Goal: Check status: Check status

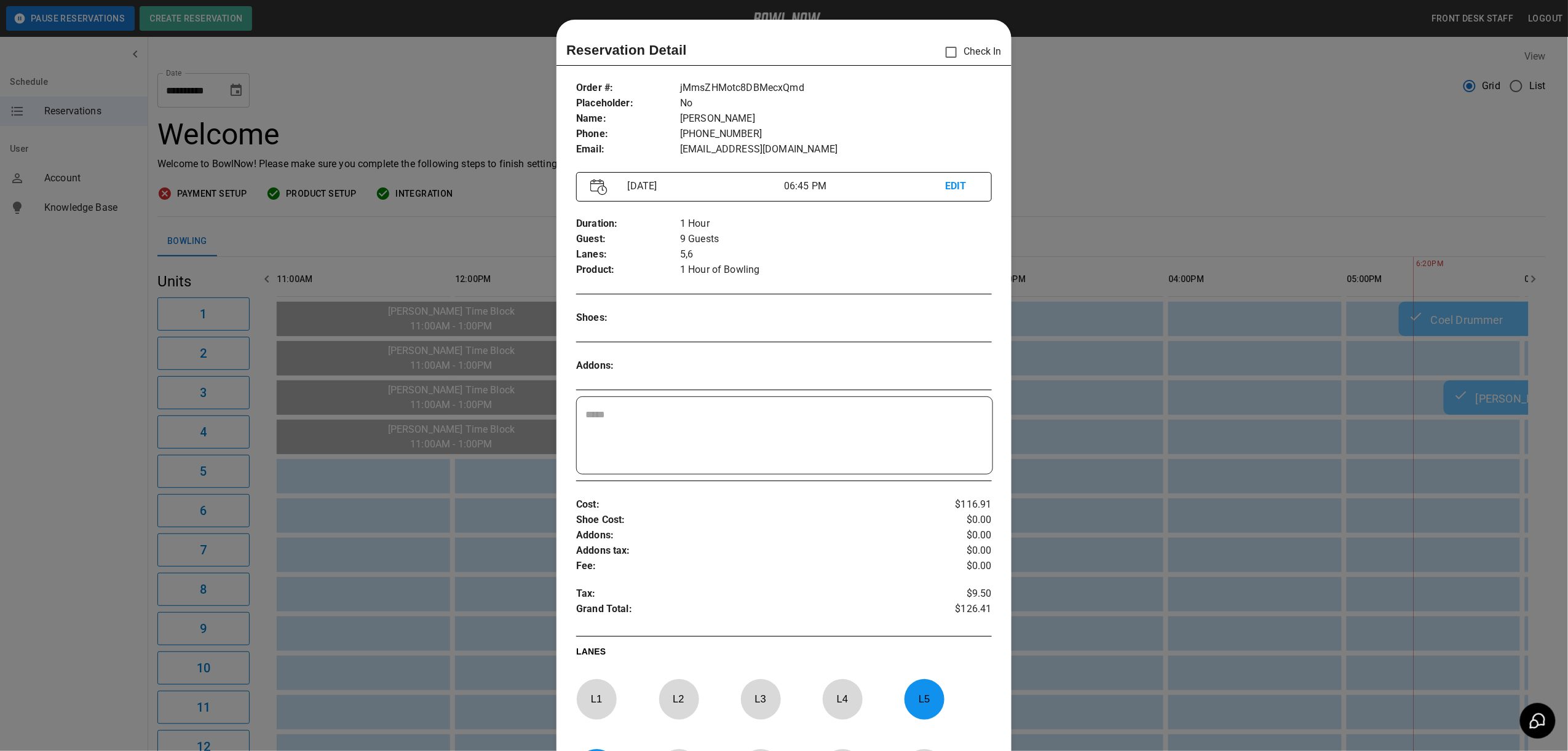
scroll to position [19, 0]
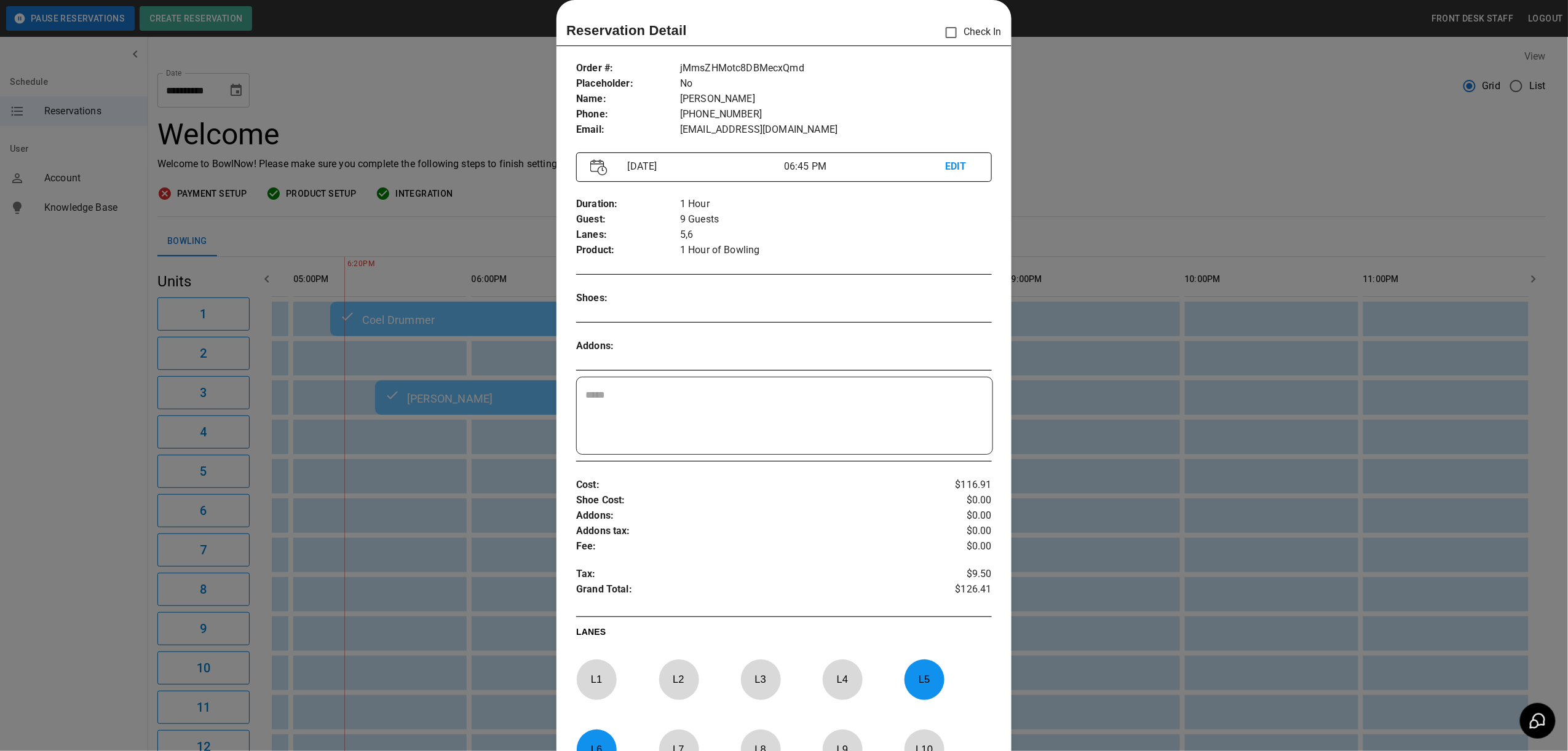
click at [1287, 271] on div at bounding box center [784, 375] width 1568 height 751
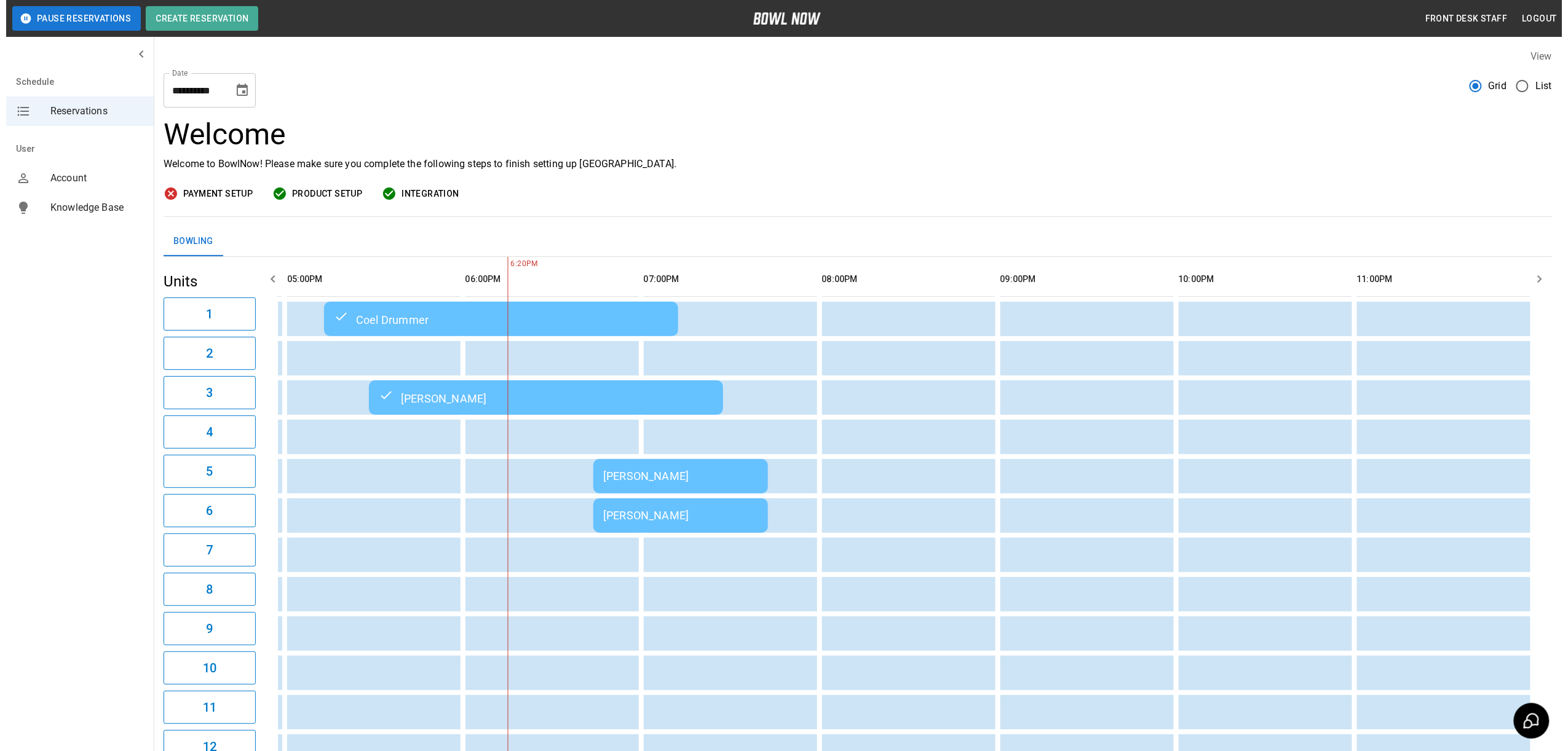
scroll to position [111, 0]
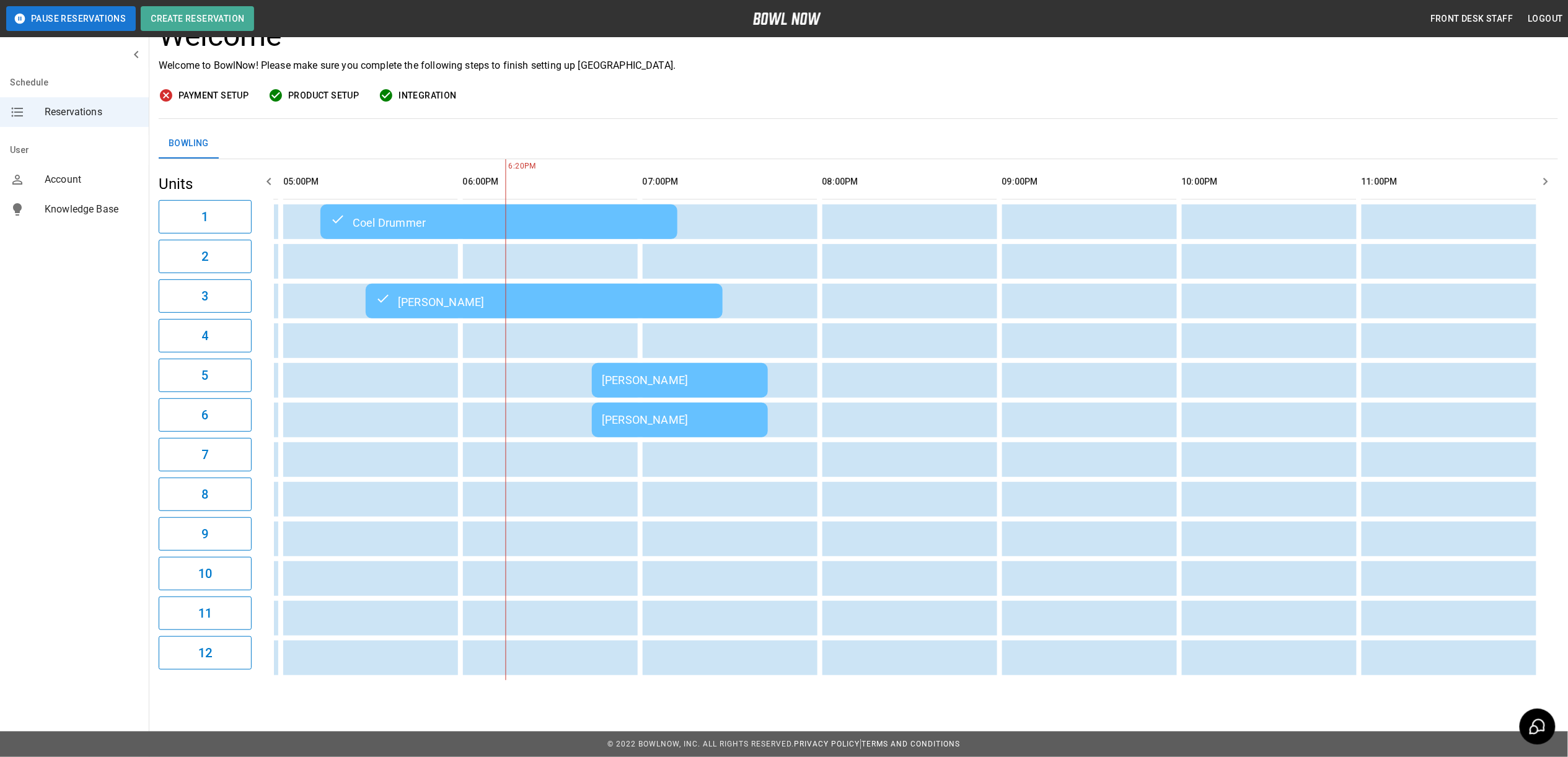
click at [662, 374] on div "[PERSON_NAME]" at bounding box center [680, 380] width 156 height 13
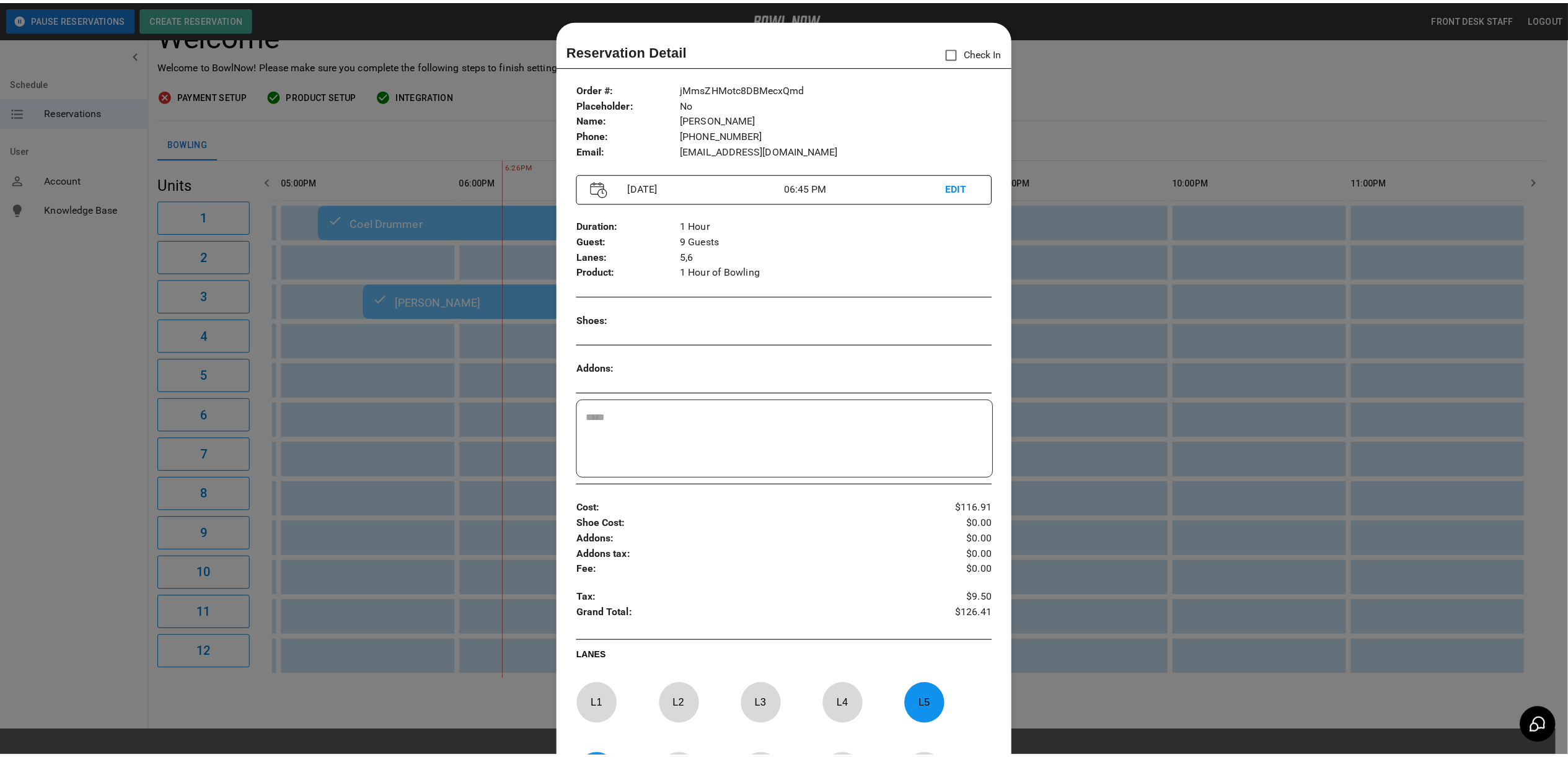
scroll to position [20, 0]
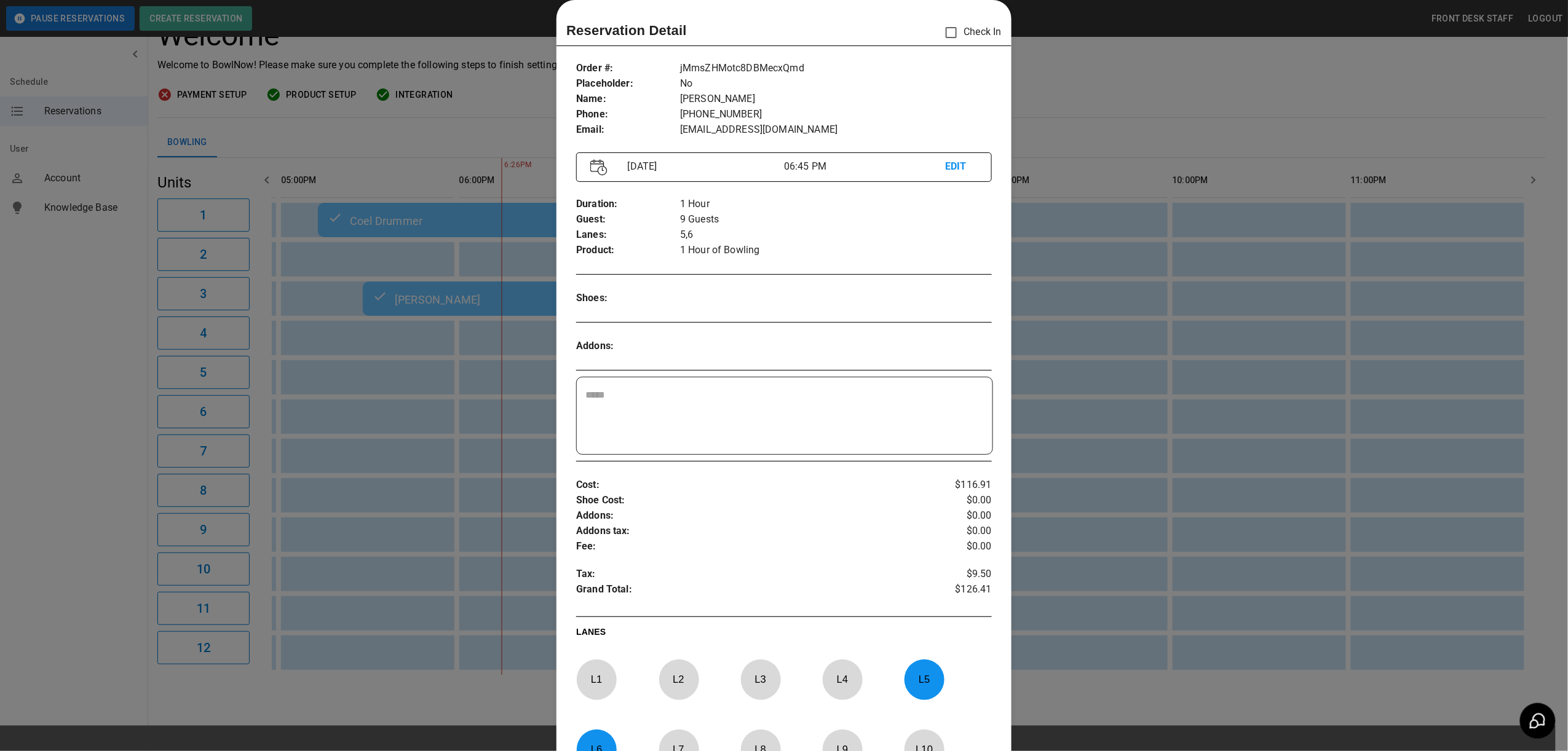
click at [1156, 400] on div at bounding box center [784, 375] width 1568 height 751
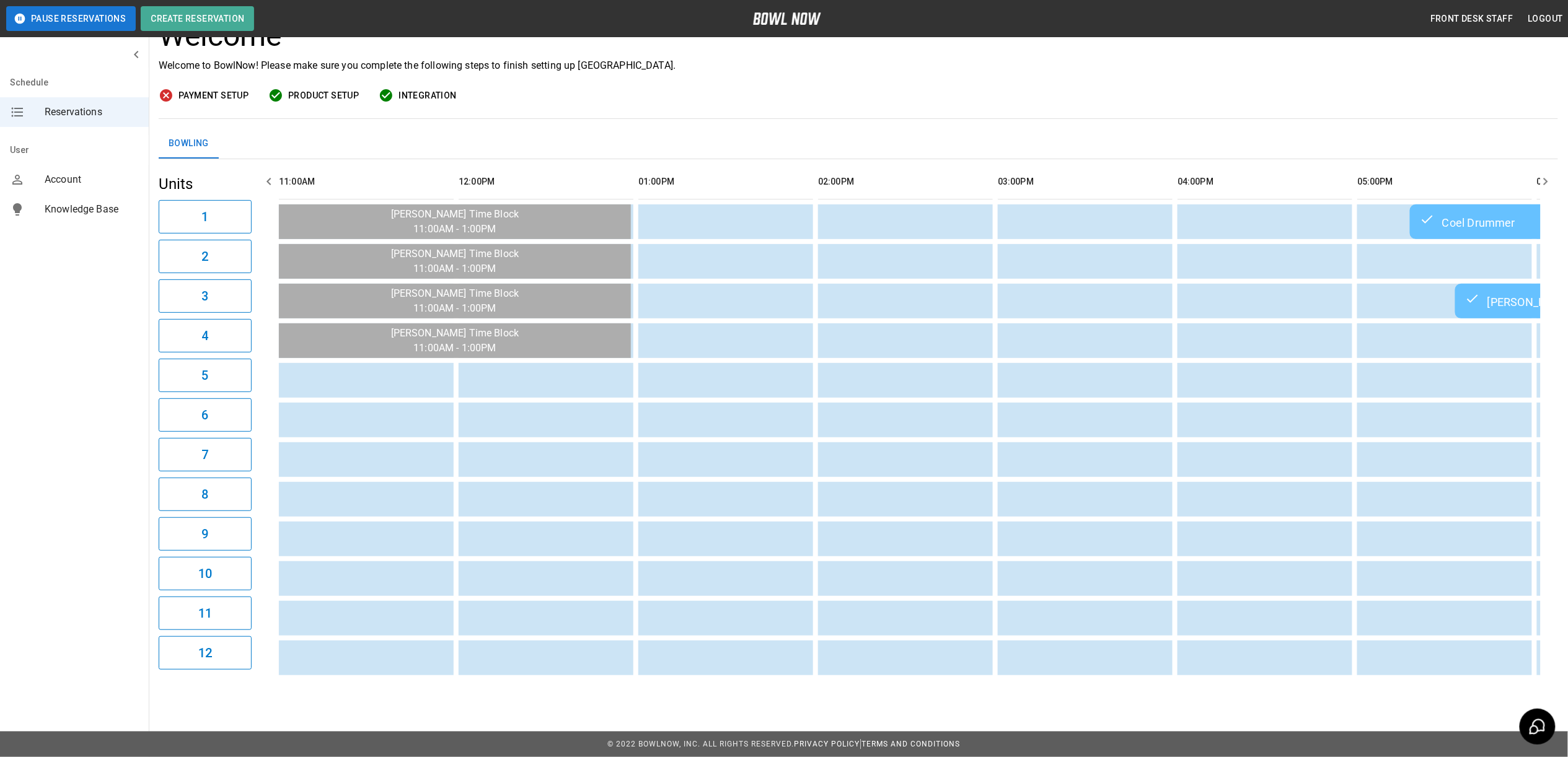
scroll to position [0, 1090]
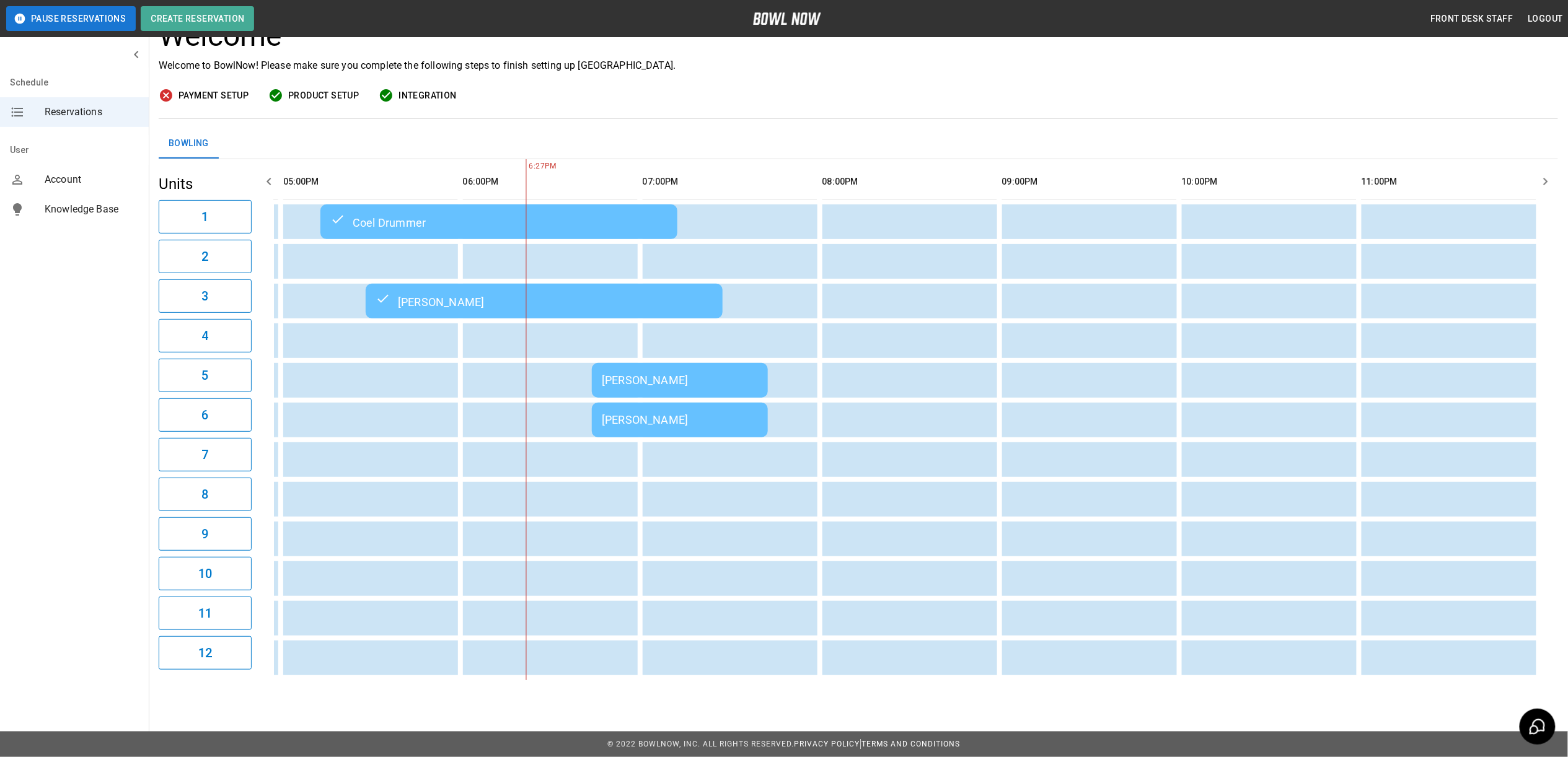
scroll to position [112, 0]
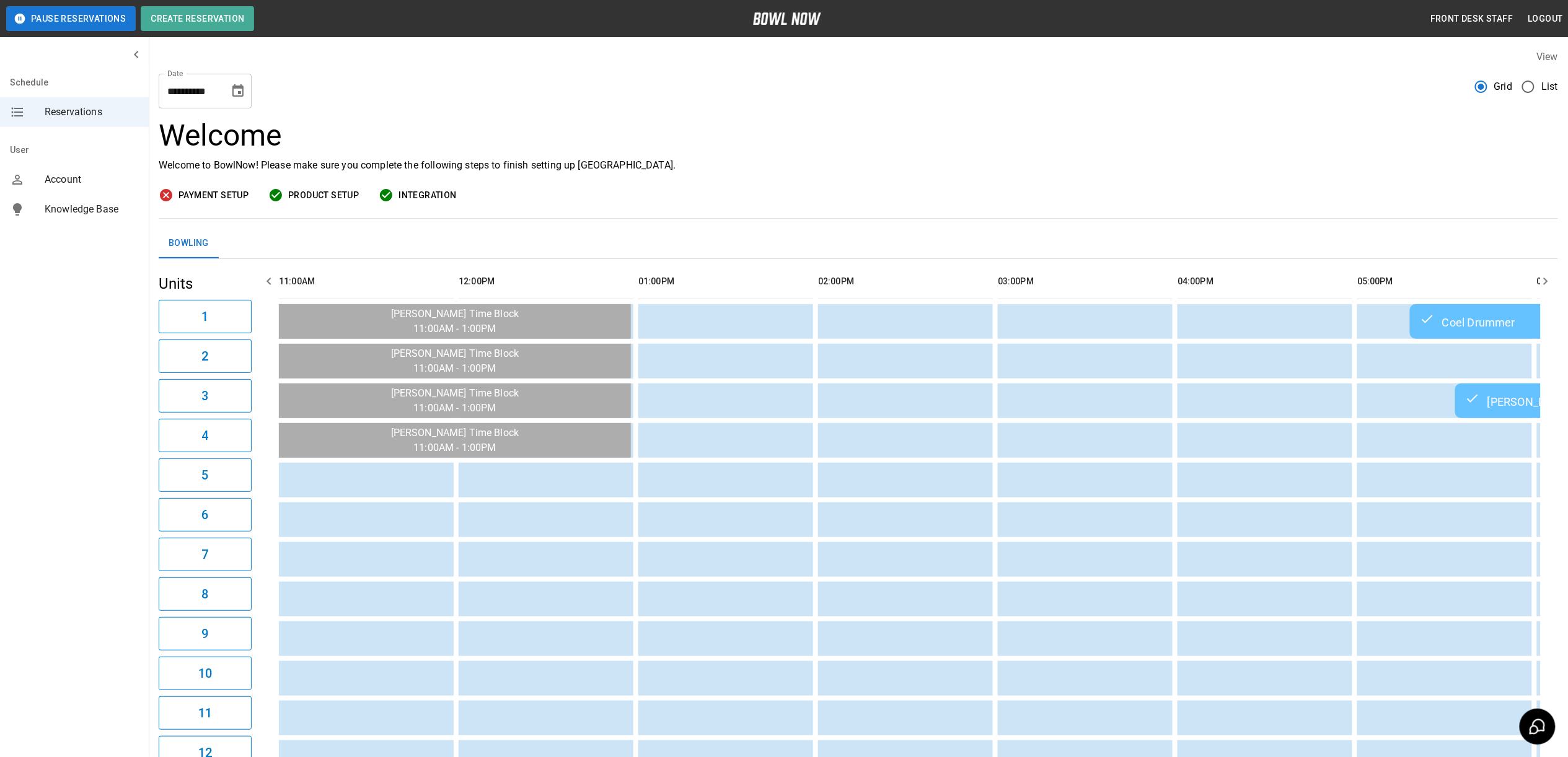
scroll to position [0, 1090]
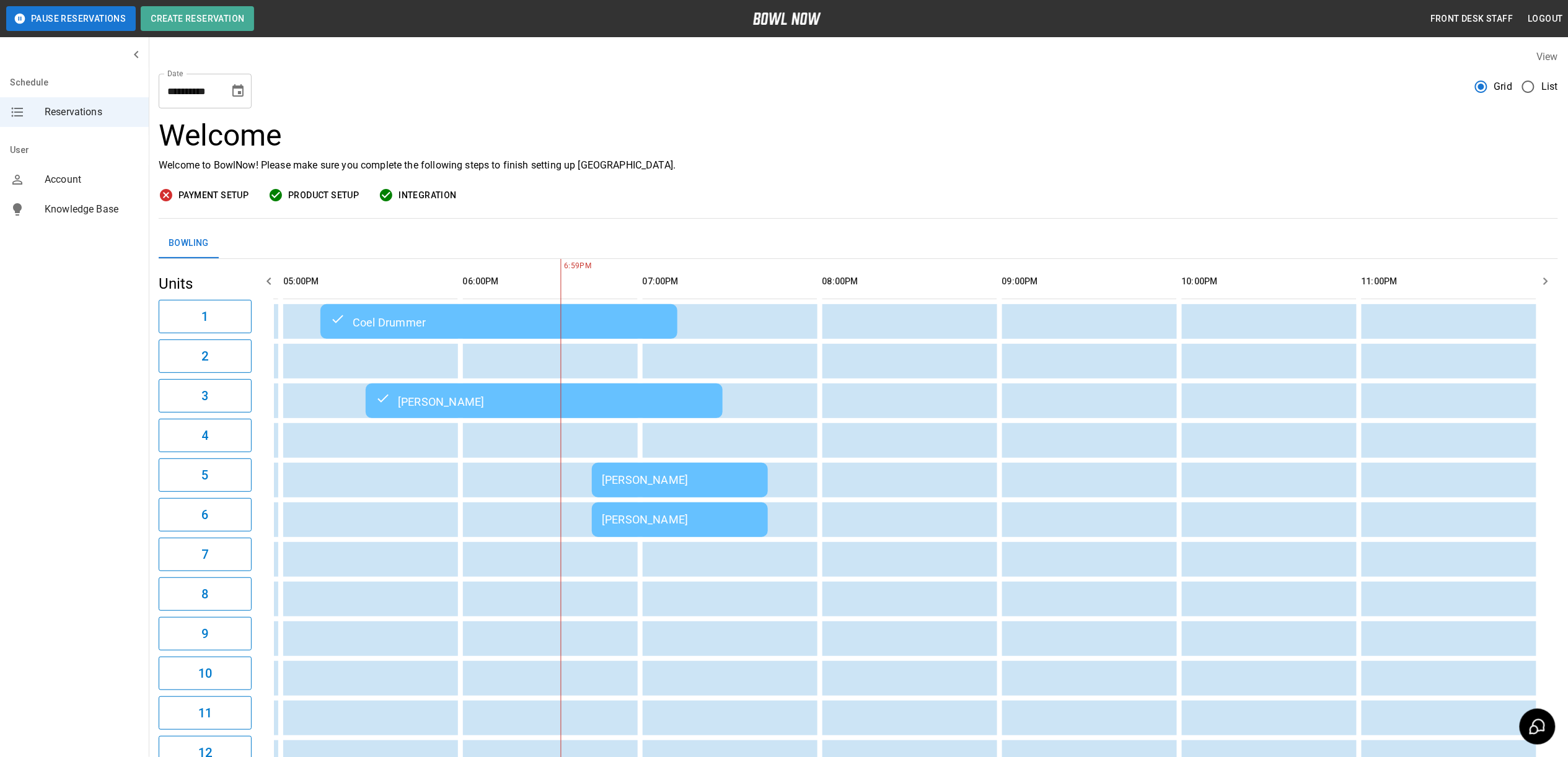
click at [576, 408] on div "[PERSON_NAME]" at bounding box center [544, 401] width 337 height 15
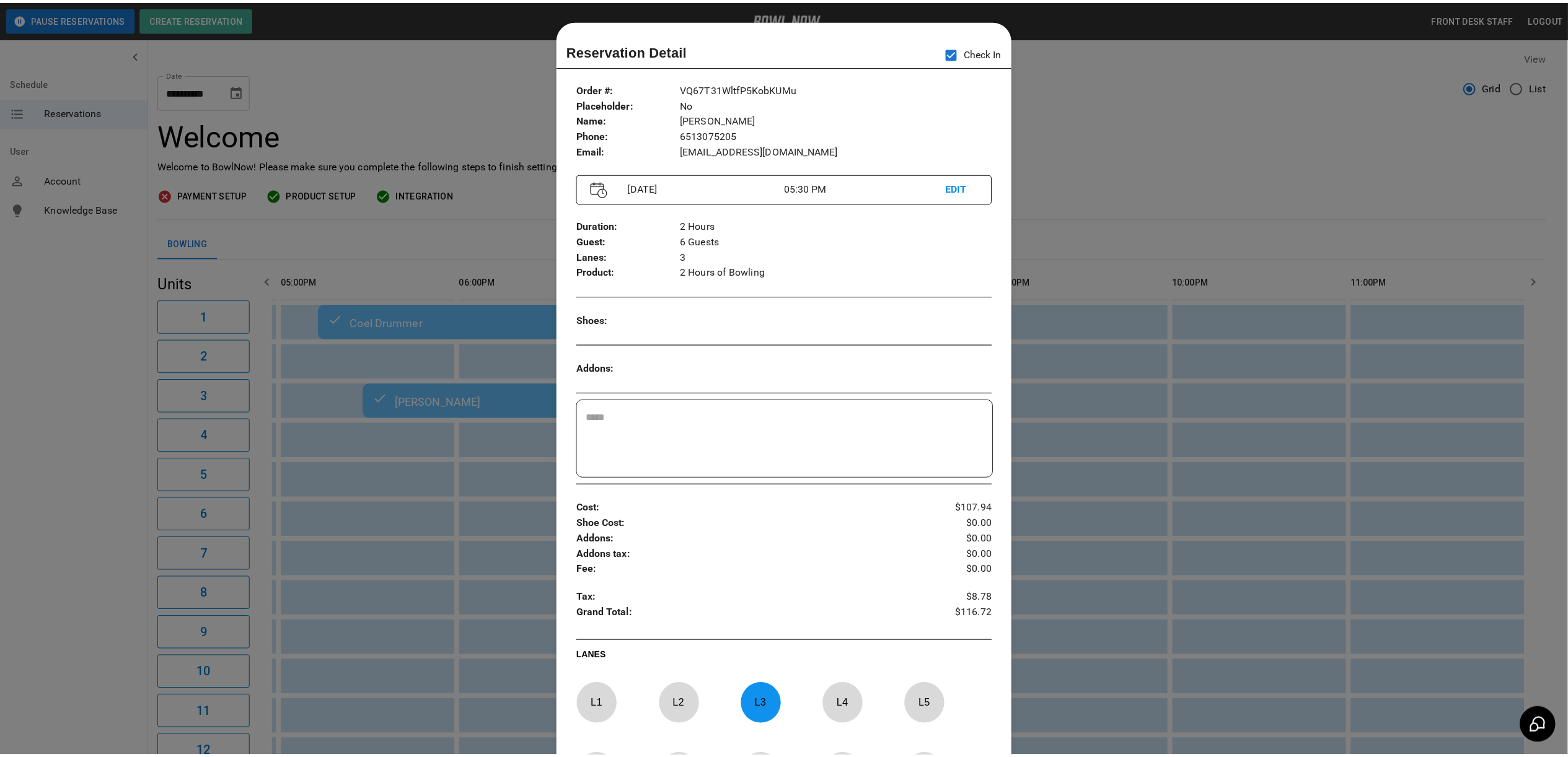
scroll to position [20, 0]
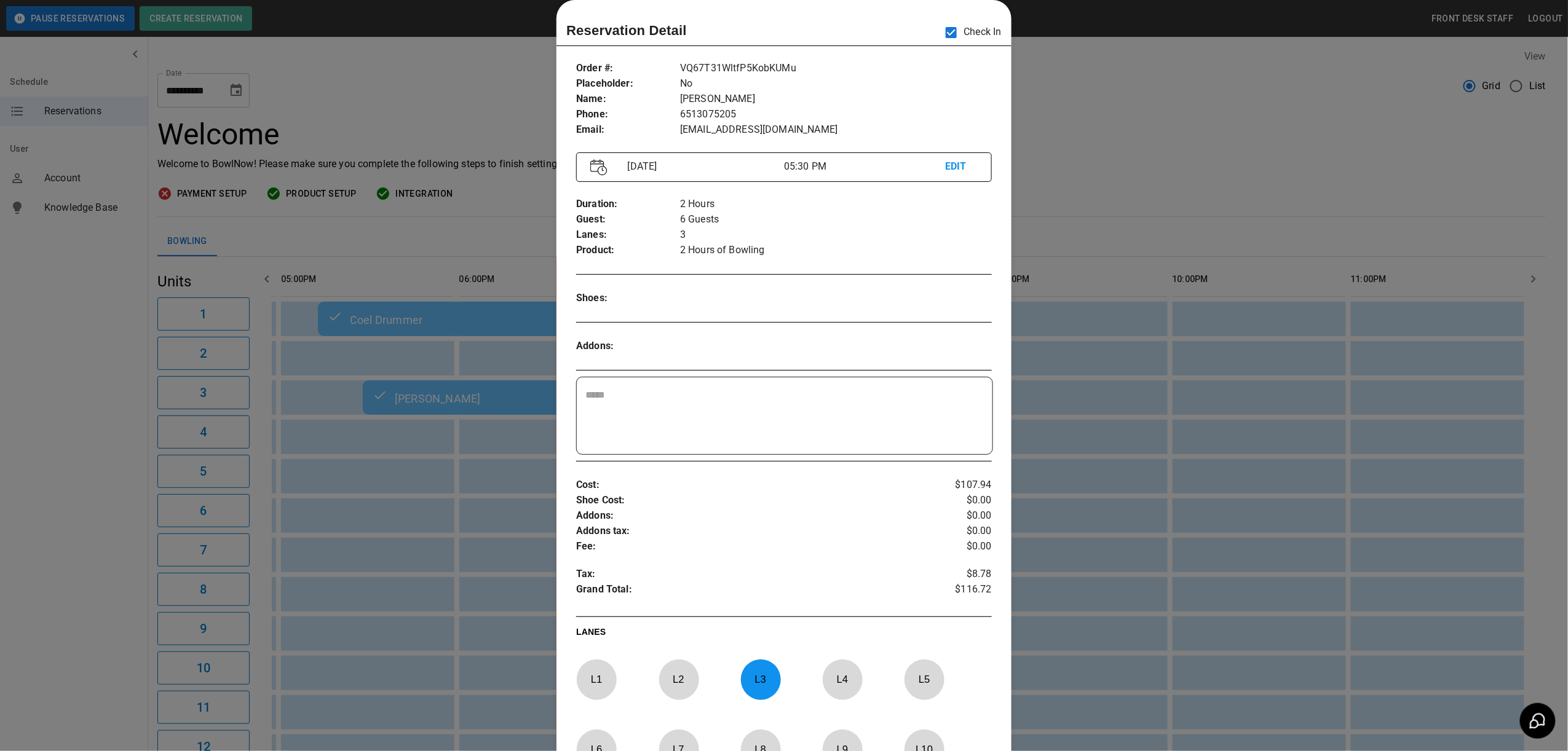
drag, startPoint x: 1179, startPoint y: 224, endPoint x: 1177, endPoint y: 236, distance: 12.2
click at [1177, 232] on div at bounding box center [784, 375] width 1568 height 751
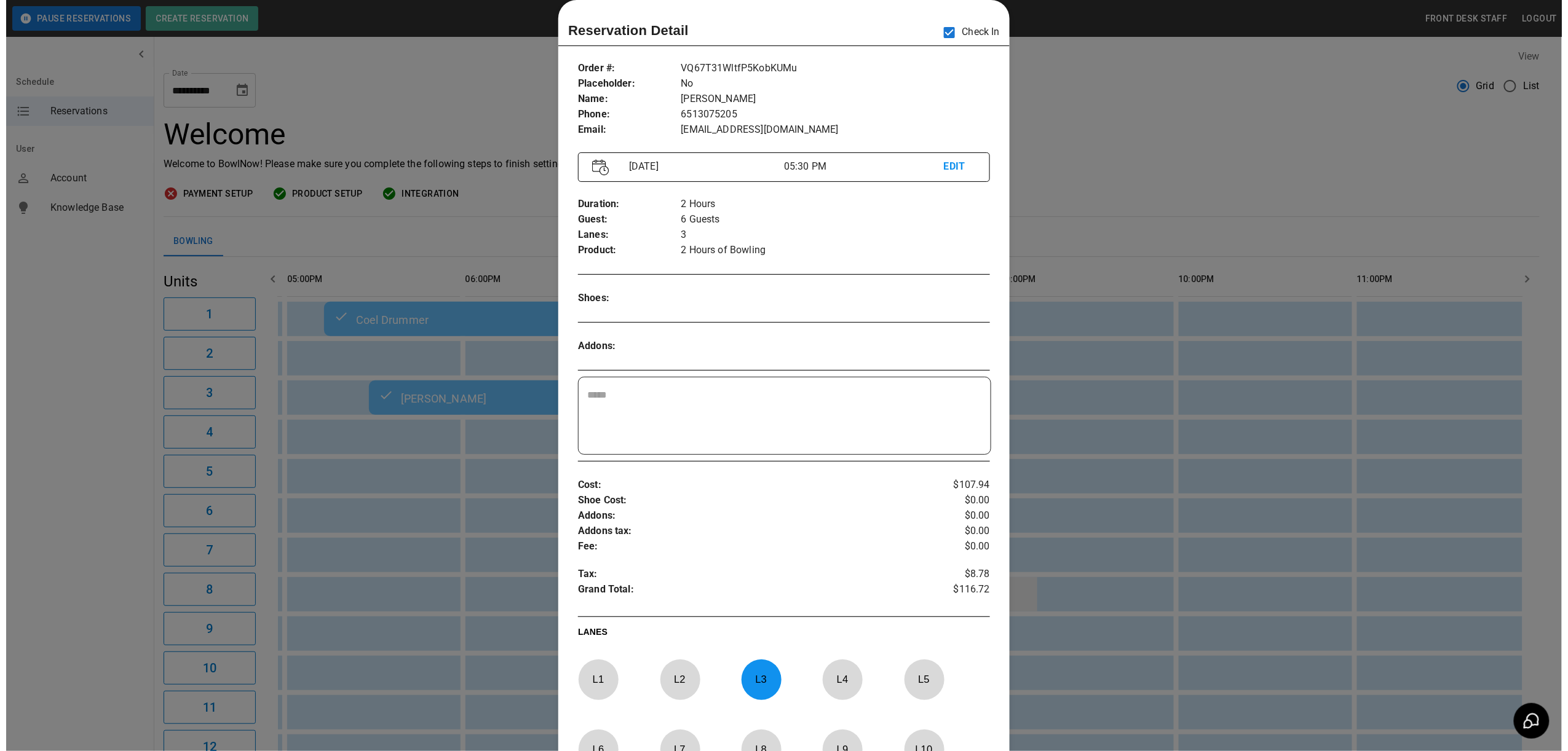
scroll to position [0, 1069]
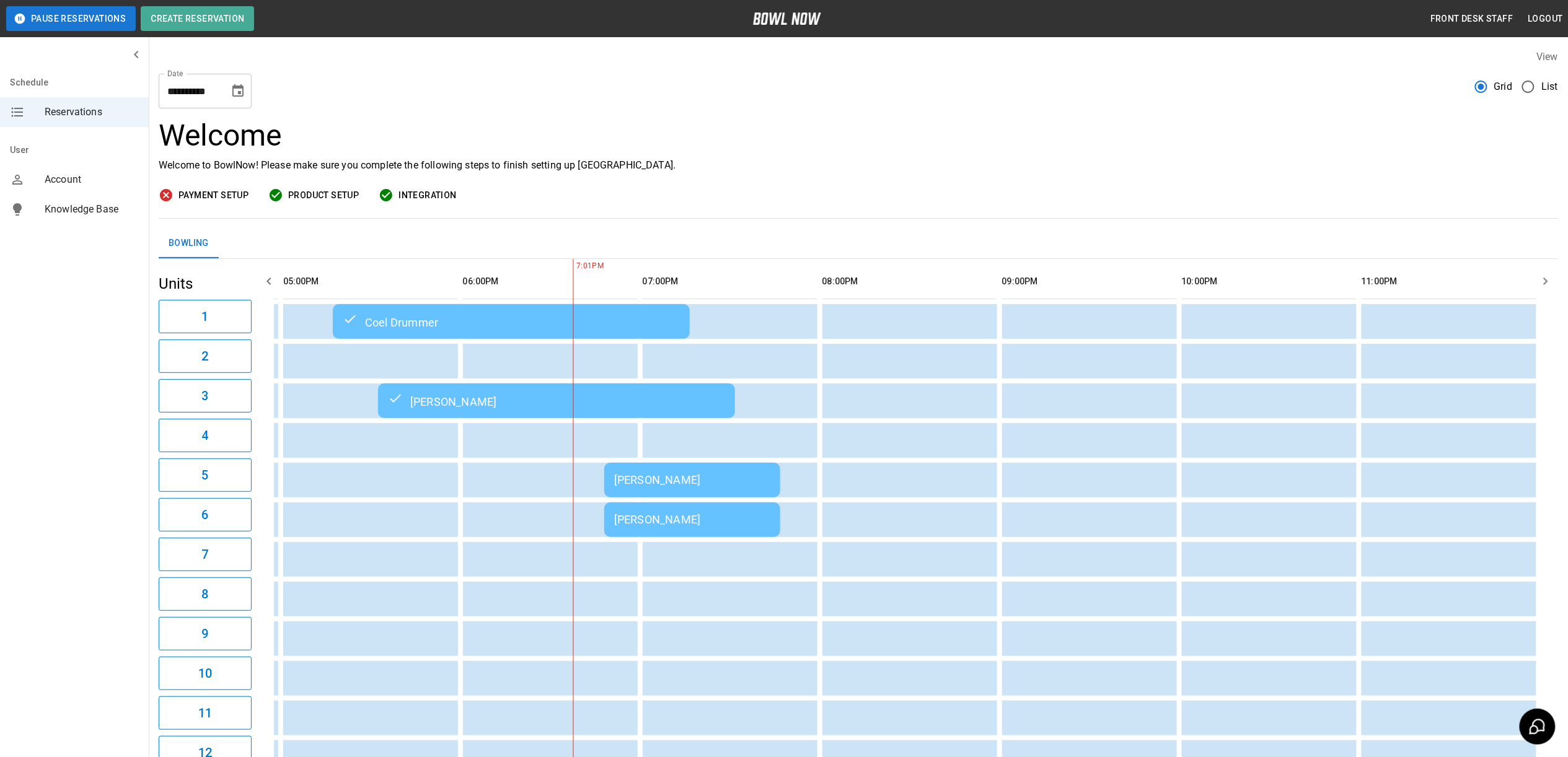
click at [657, 396] on div "[PERSON_NAME]" at bounding box center [556, 401] width 337 height 15
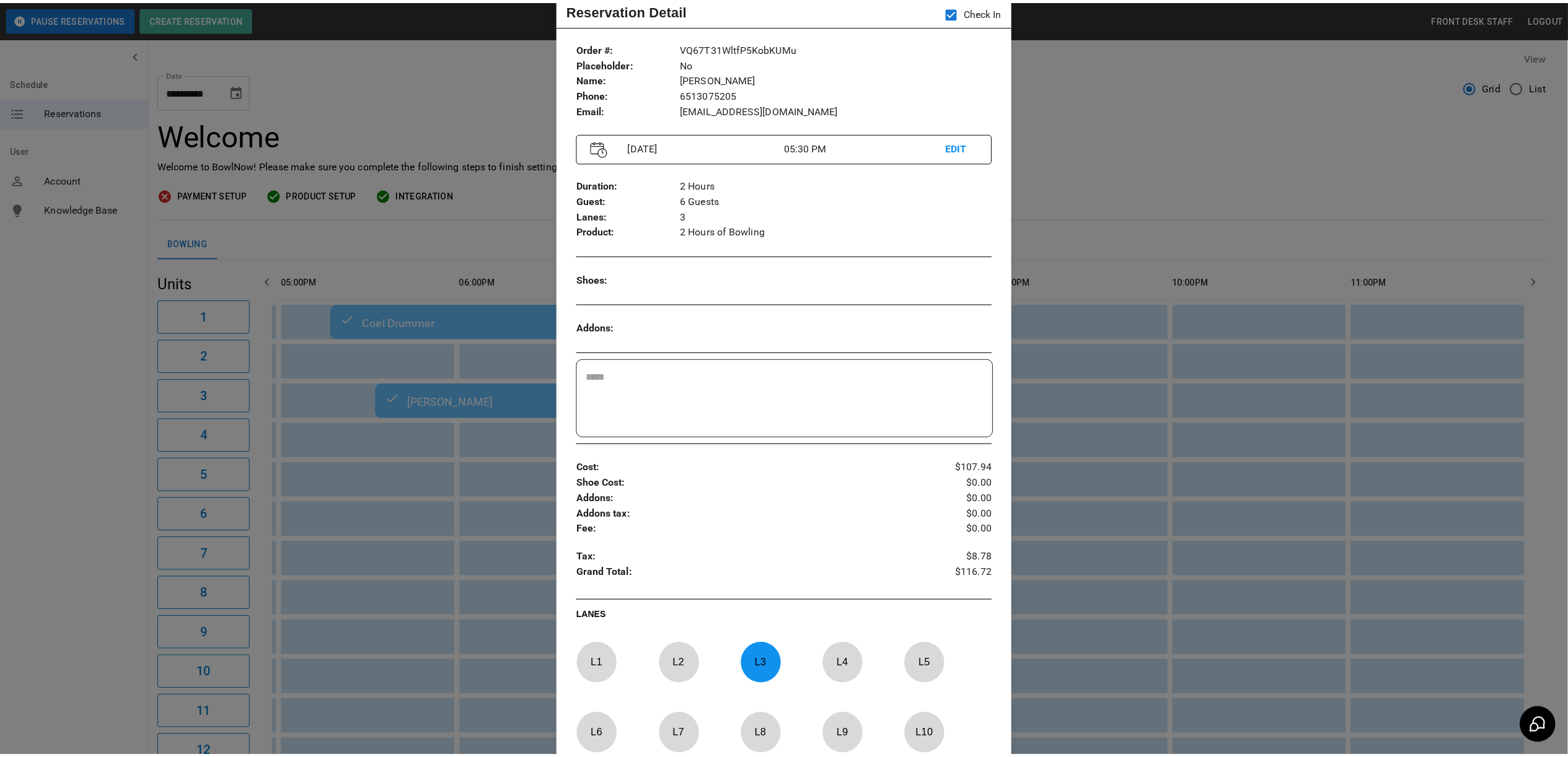
scroll to position [38, 0]
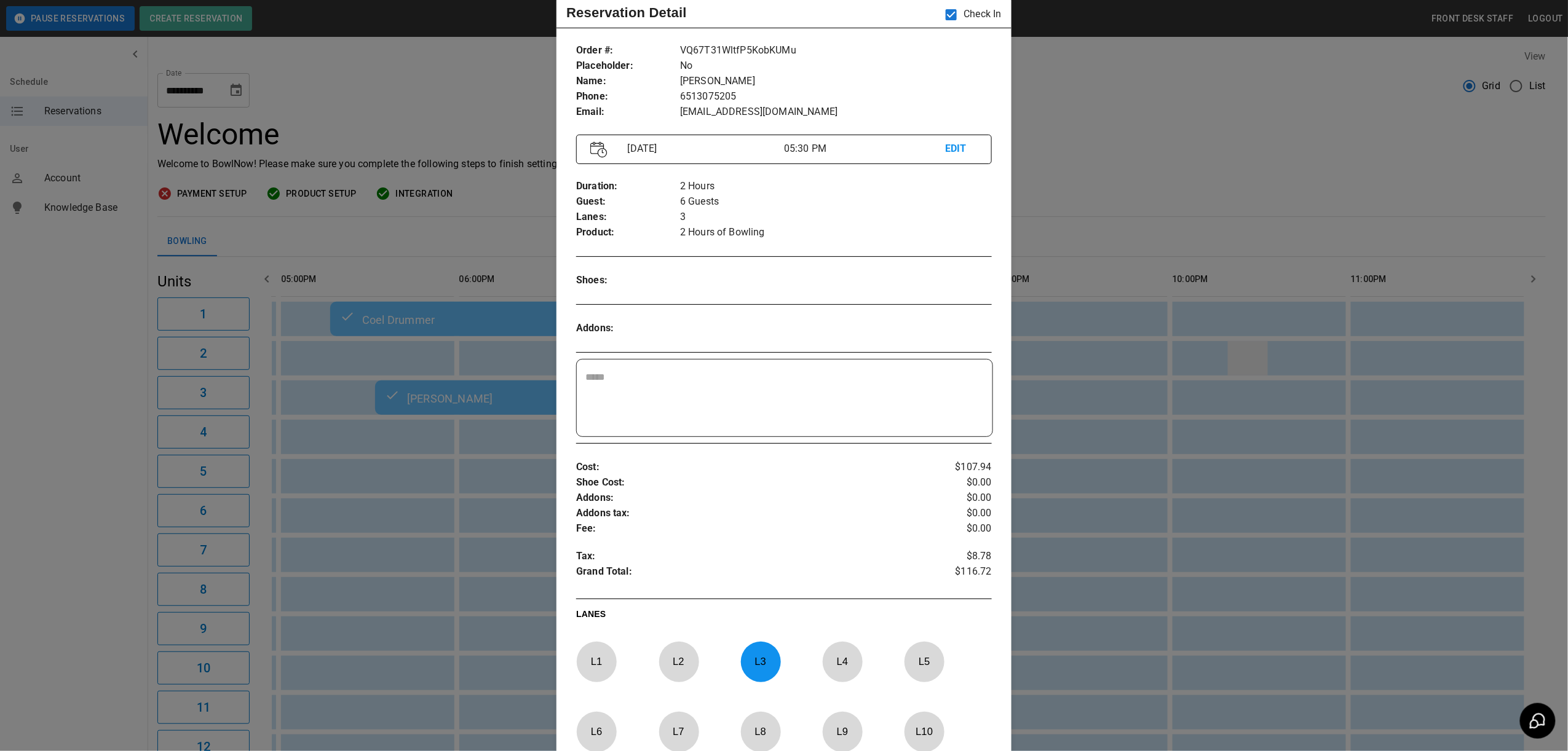
drag, startPoint x: 1250, startPoint y: 348, endPoint x: 1241, endPoint y: 350, distance: 9.2
click at [1250, 348] on div at bounding box center [784, 375] width 1568 height 751
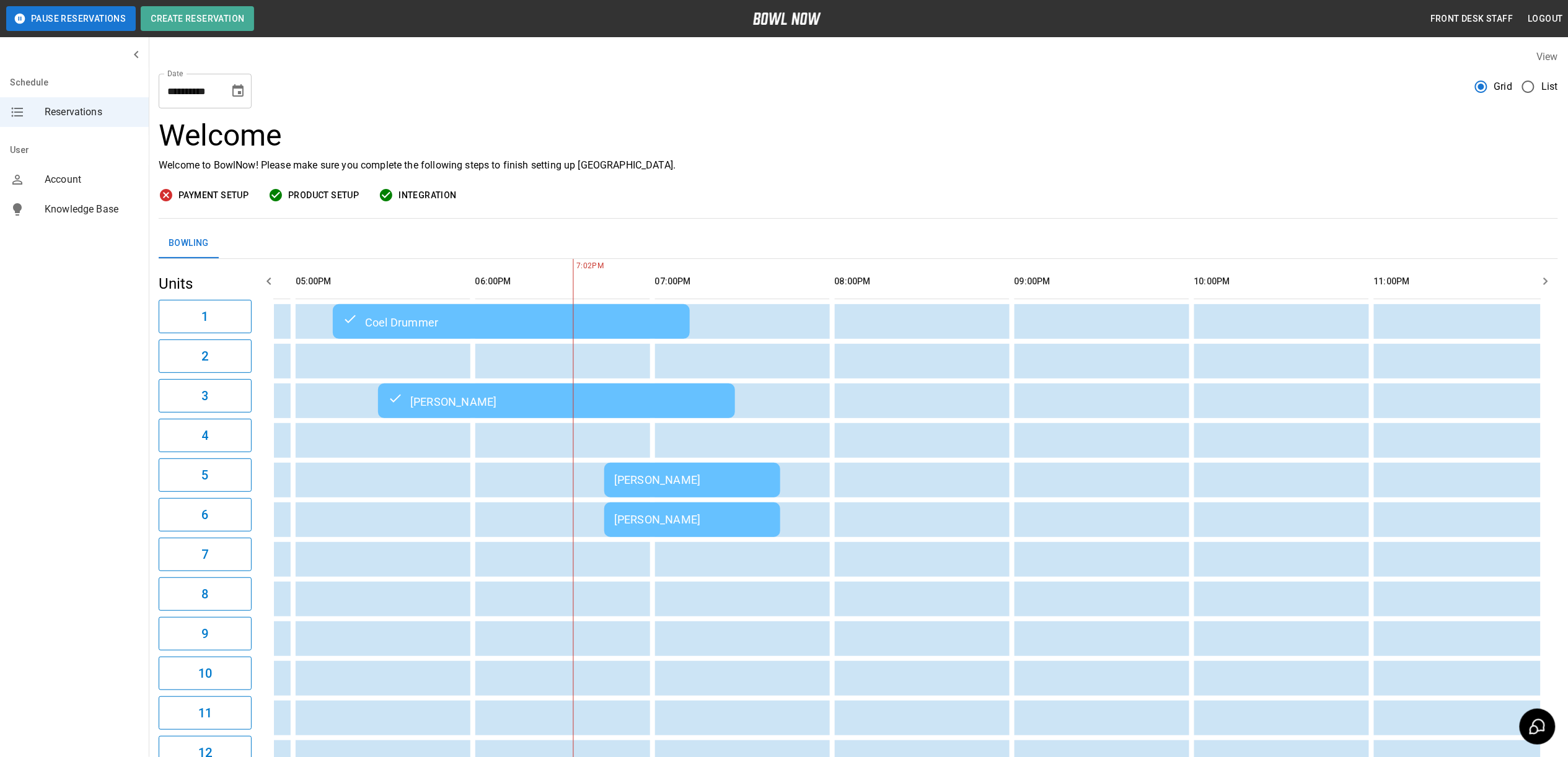
click at [420, 323] on div "Coel Drummer" at bounding box center [511, 321] width 337 height 15
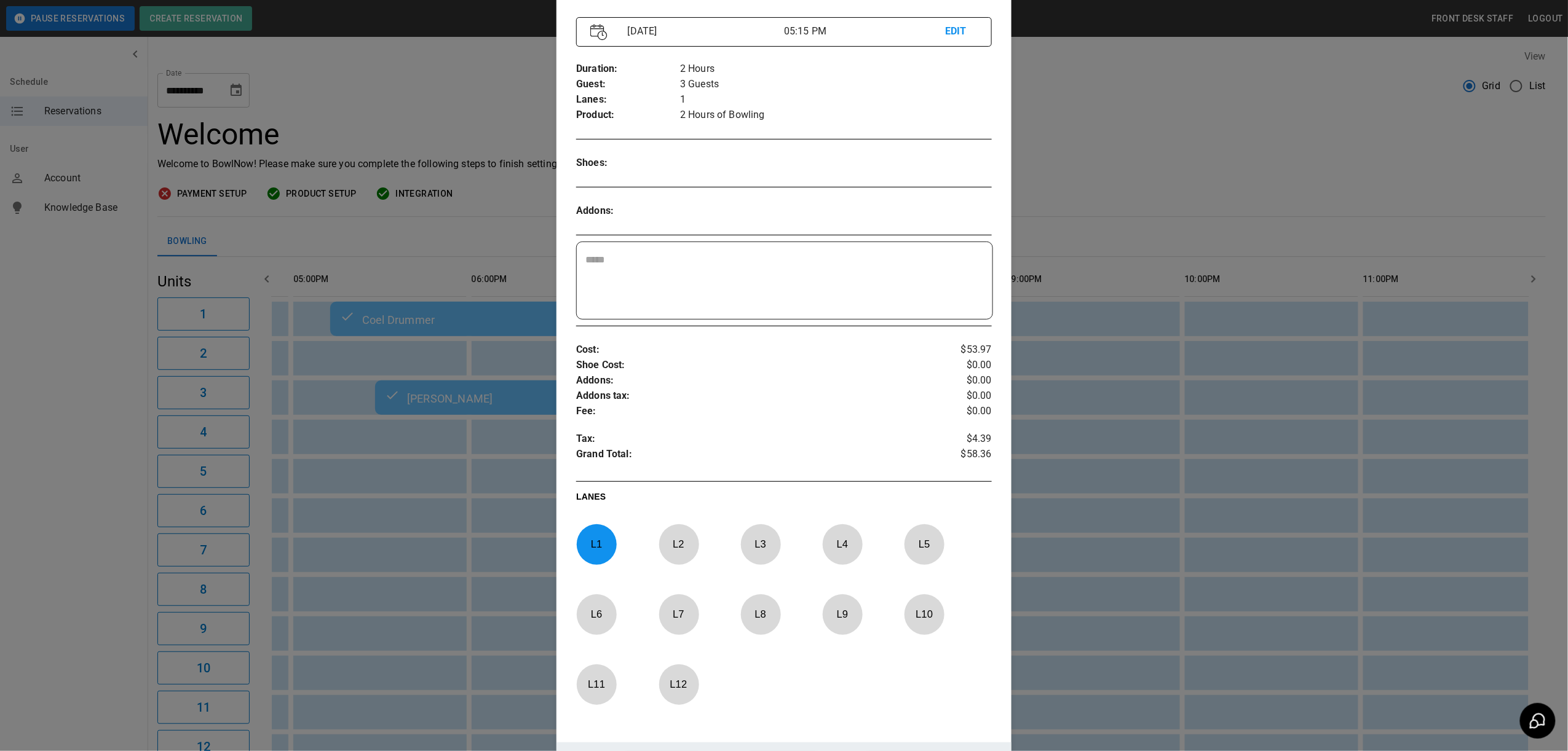
scroll to position [183, 0]
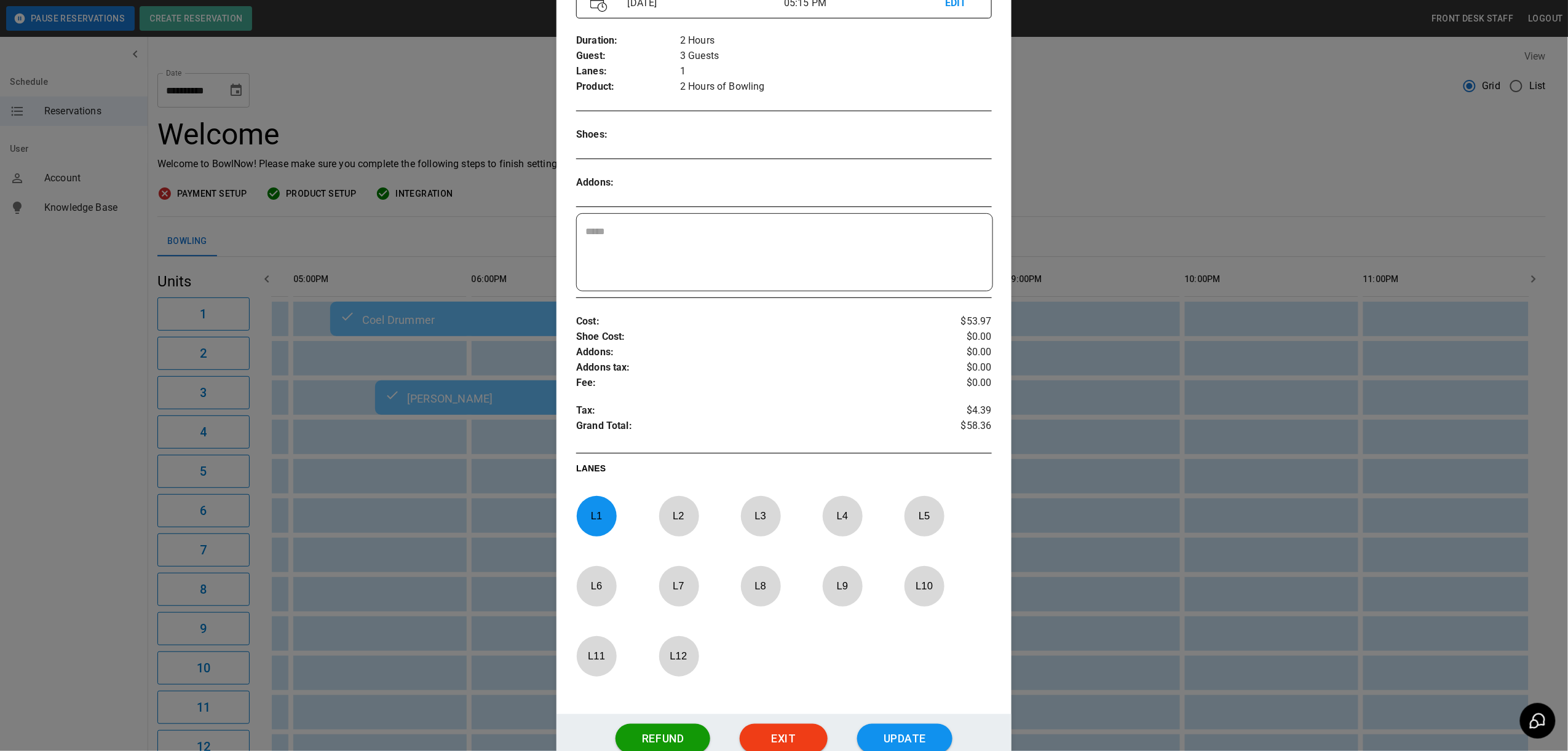
drag, startPoint x: 1128, startPoint y: 205, endPoint x: 1114, endPoint y: 210, distance: 14.9
click at [1128, 205] on div at bounding box center [784, 375] width 1568 height 751
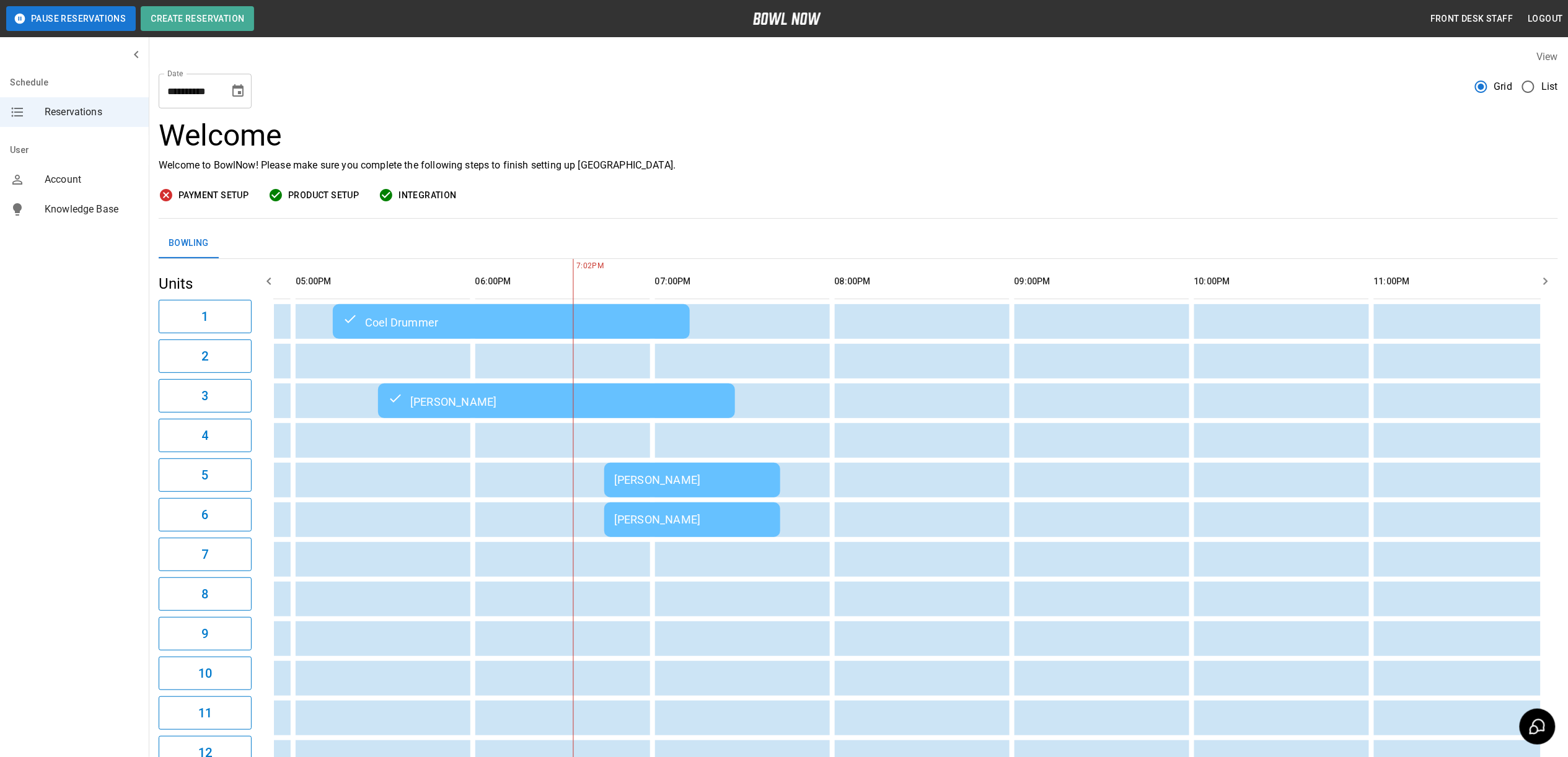
click at [682, 514] on div "[PERSON_NAME]" at bounding box center [692, 519] width 156 height 13
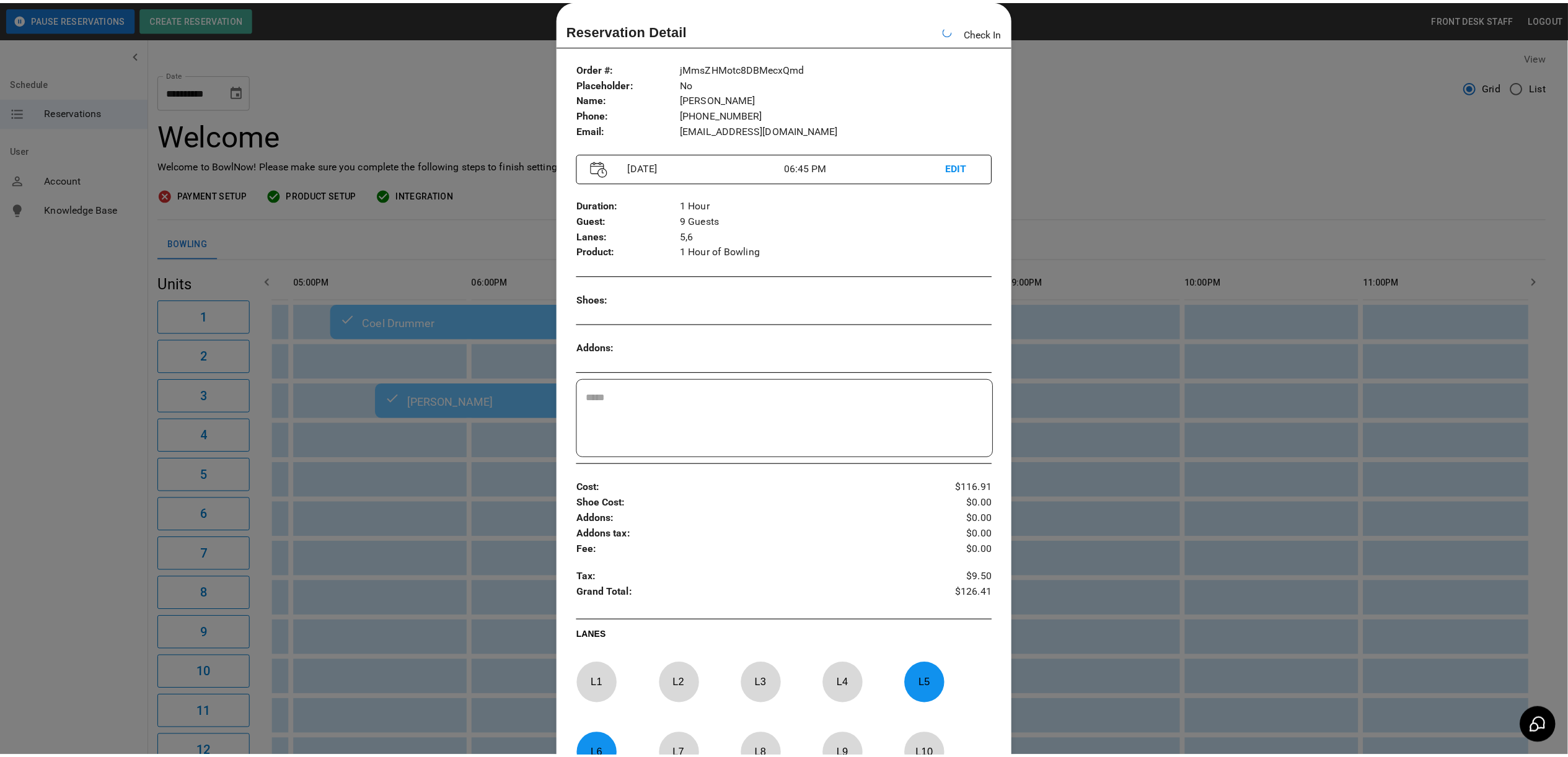
scroll to position [0, 1057]
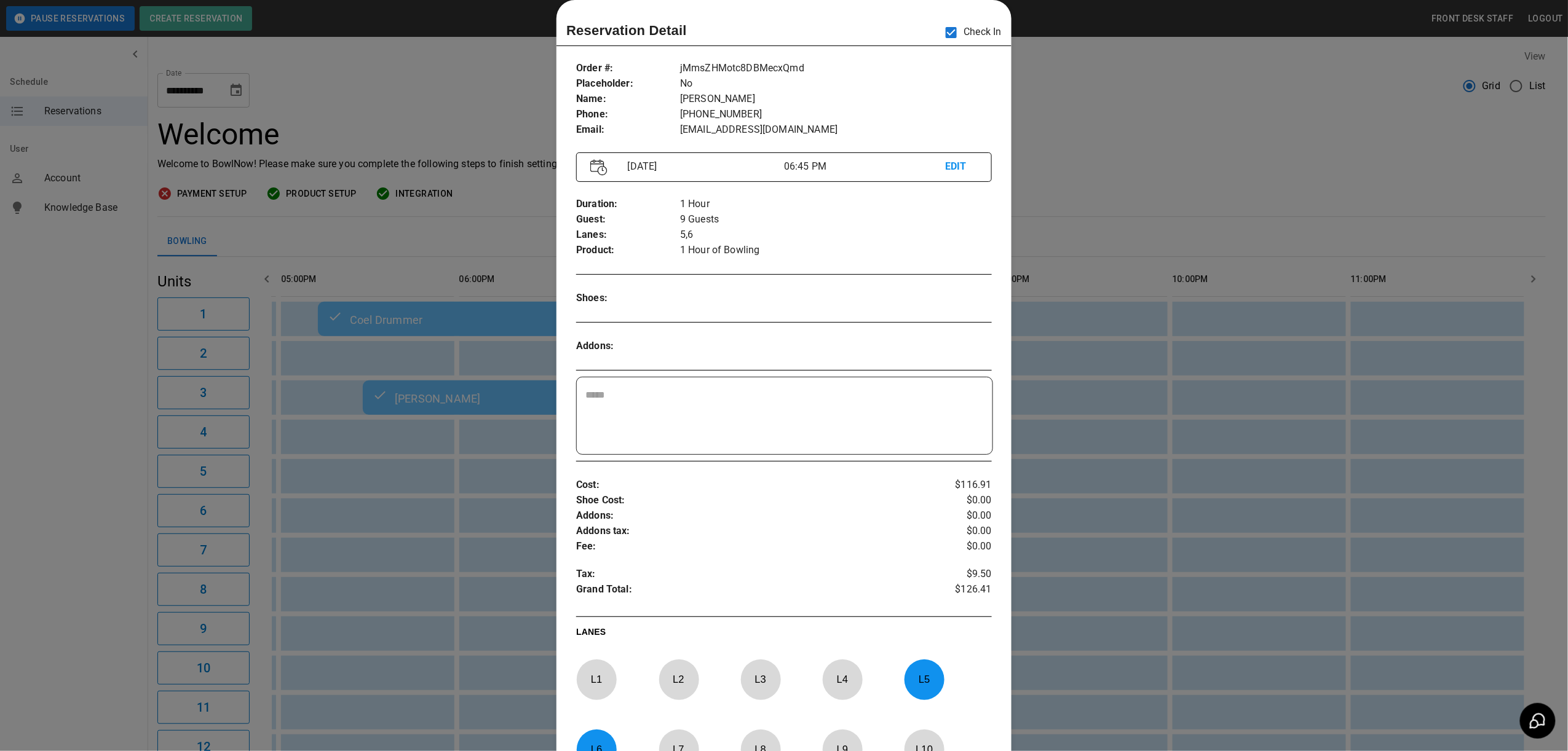
click at [1209, 377] on div at bounding box center [784, 375] width 1568 height 751
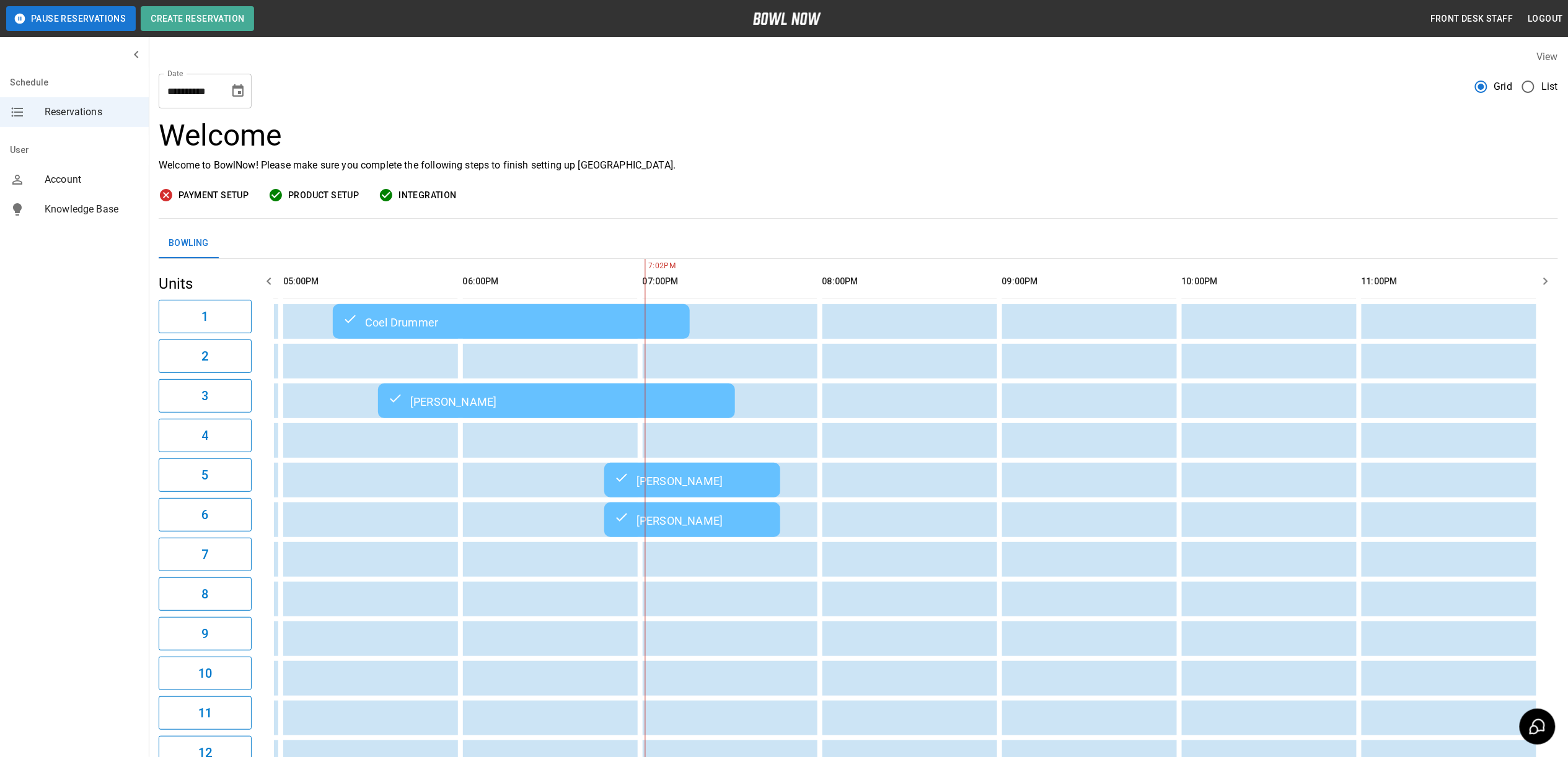
click at [478, 415] on td "[PERSON_NAME]" at bounding box center [556, 401] width 357 height 34
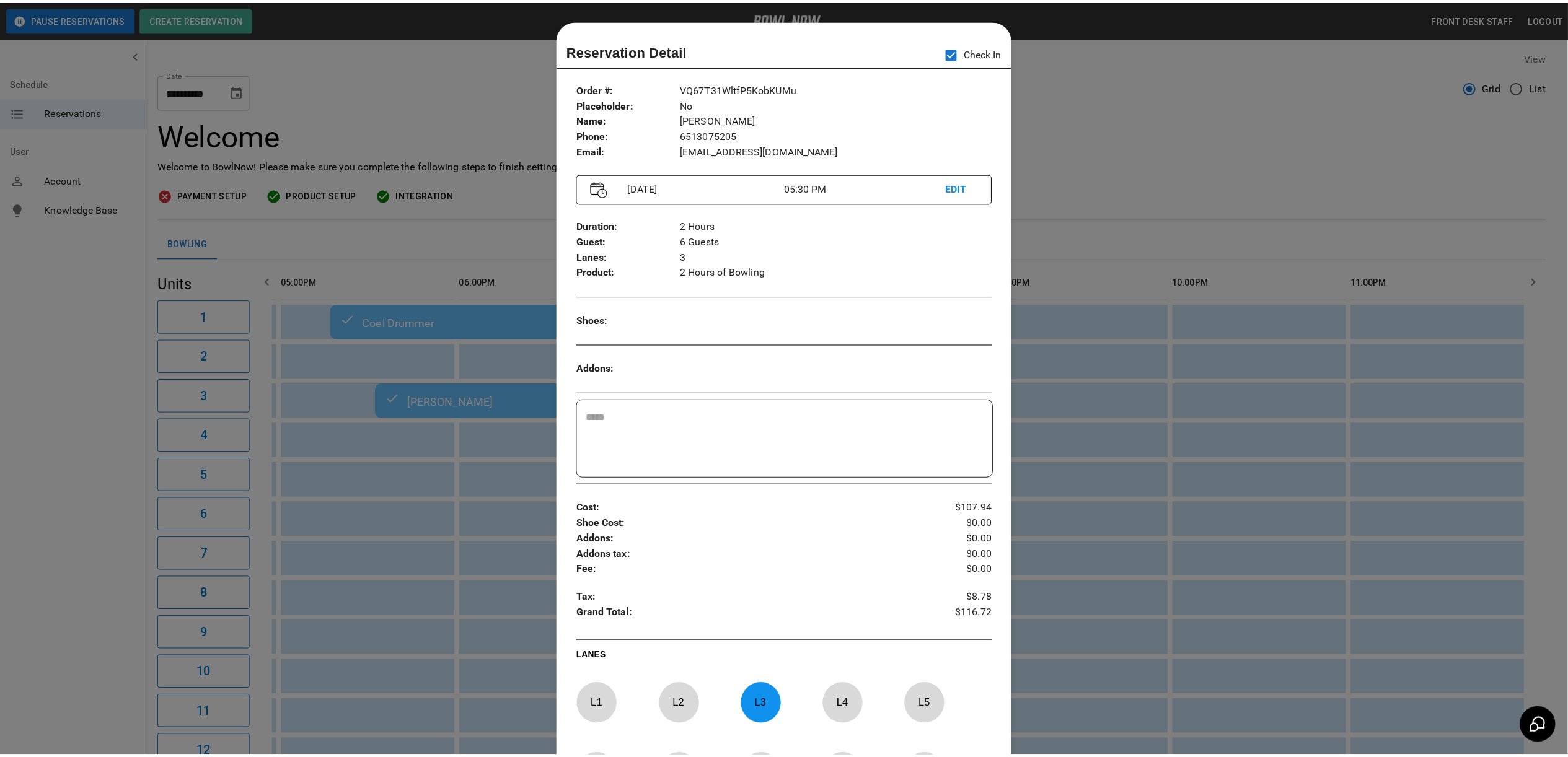
scroll to position [20, 0]
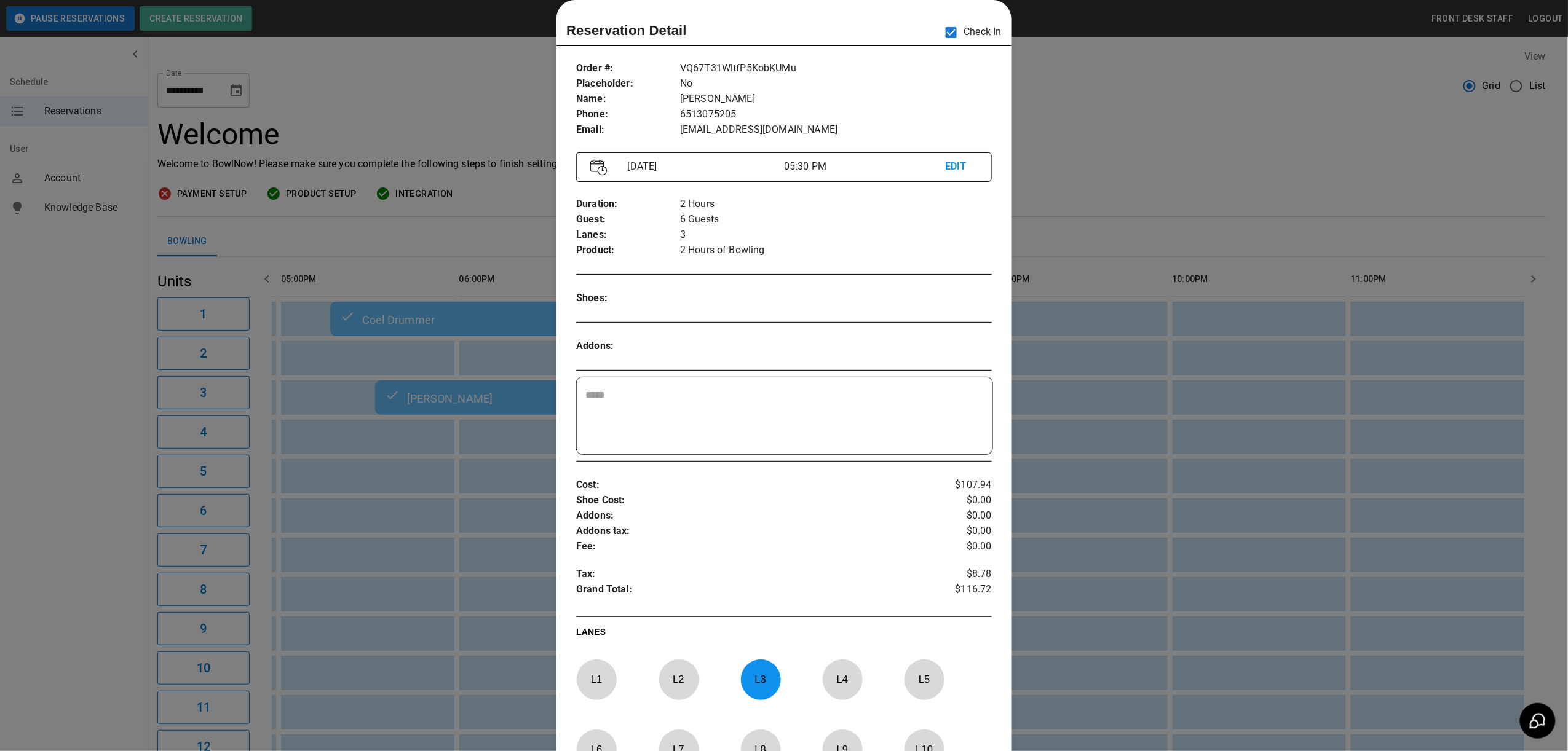
click at [1143, 195] on div at bounding box center [784, 375] width 1568 height 751
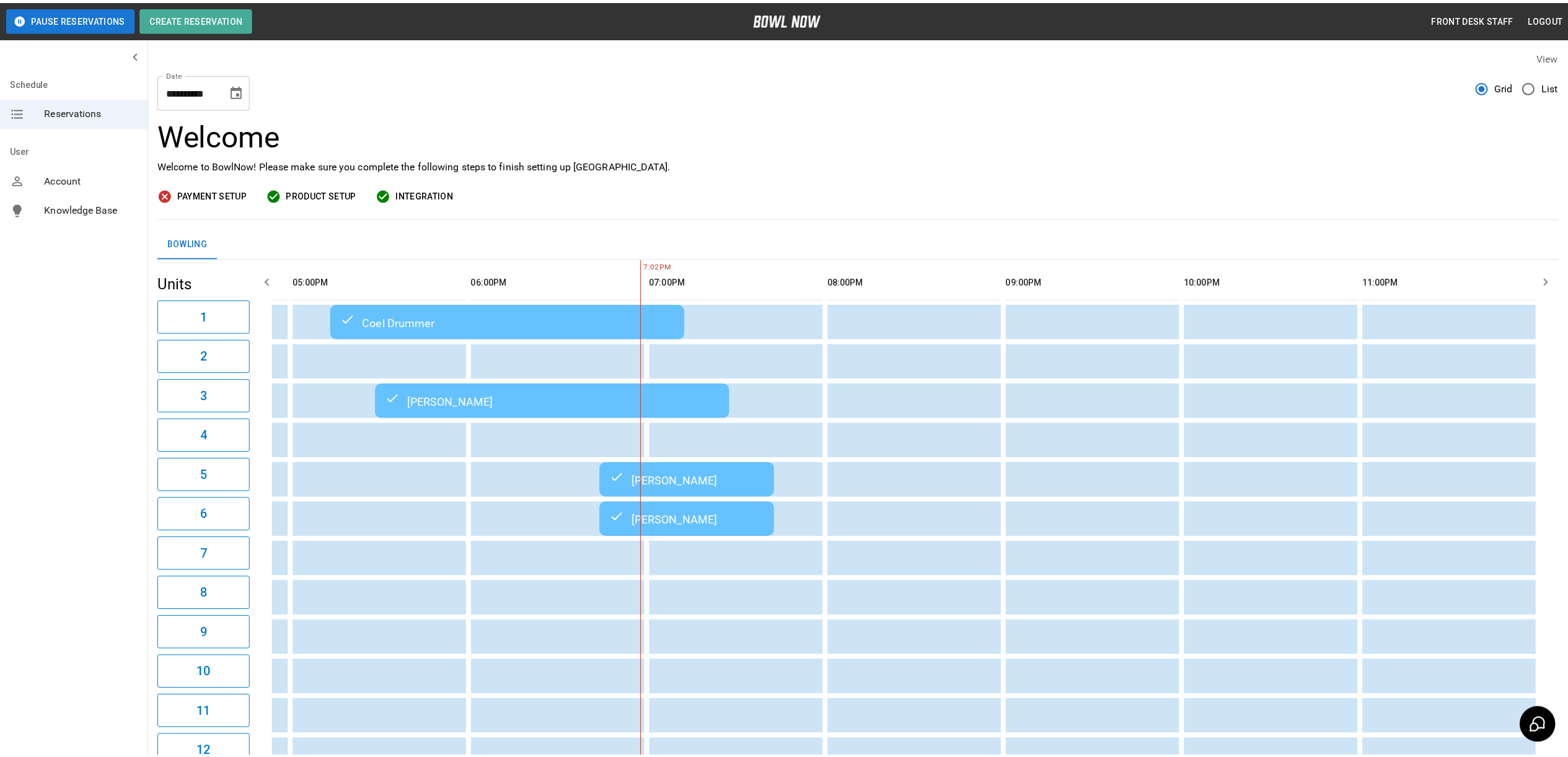
scroll to position [0, 1045]
